Goal: Check status

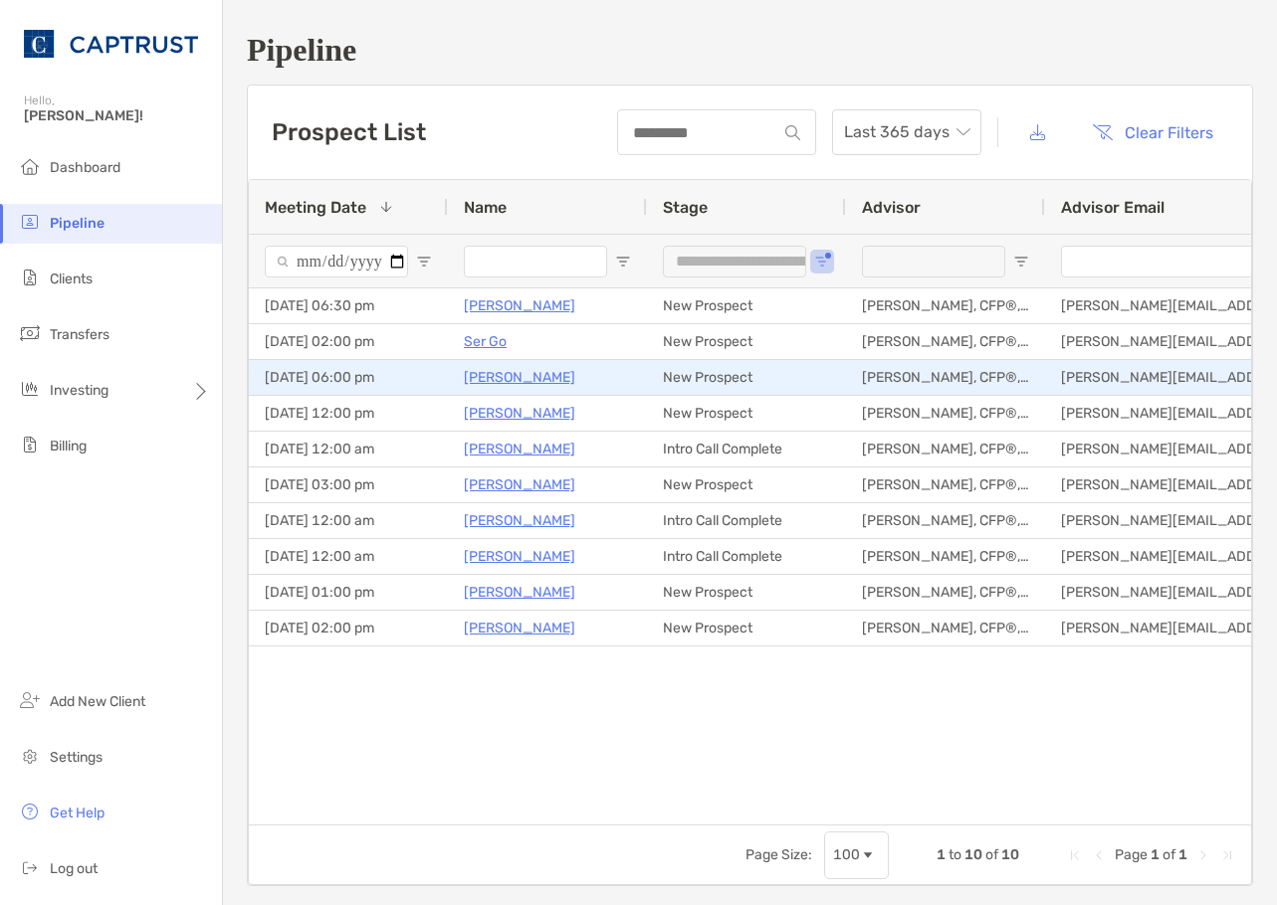
click at [495, 387] on p "[PERSON_NAME]" at bounding box center [519, 377] width 111 height 25
click at [497, 373] on p "[PERSON_NAME]" at bounding box center [519, 377] width 111 height 25
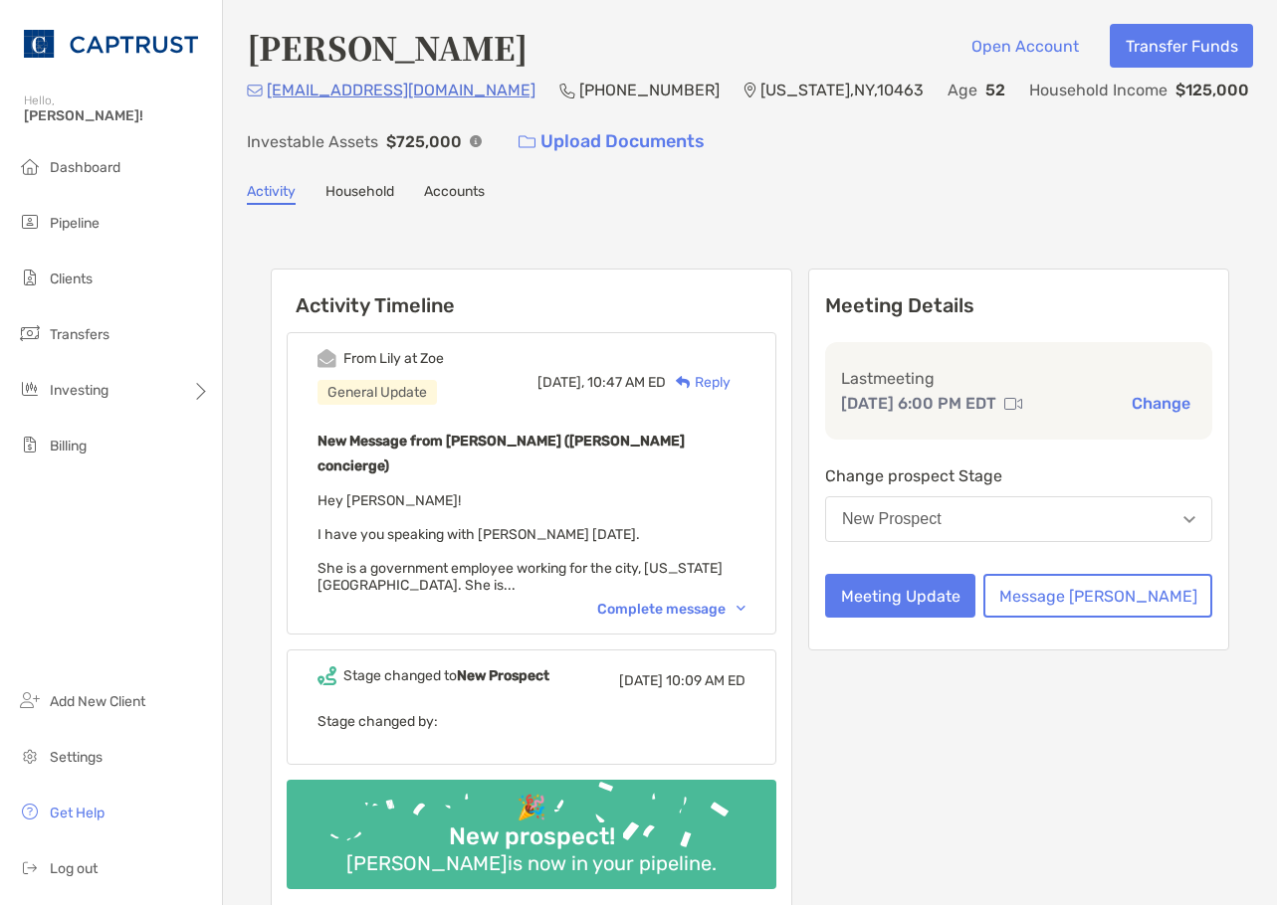
click at [745, 601] on div "Complete message" at bounding box center [671, 609] width 148 height 17
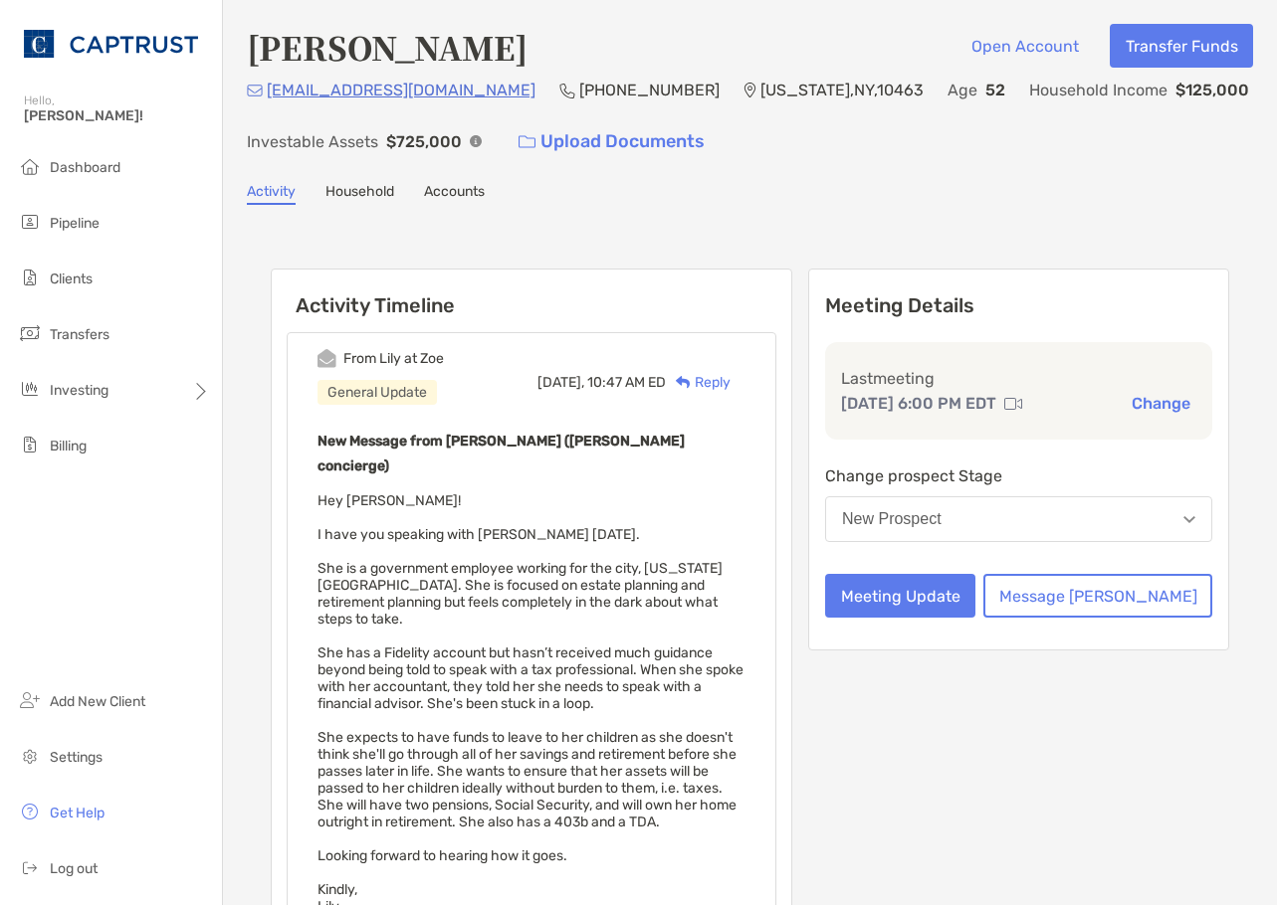
click at [1109, 876] on div "Meeting Details Last meeting [DATE] 6:00 PM EDT Change Change prospect Stage Ne…" at bounding box center [1018, 755] width 421 height 973
